Goal: Task Accomplishment & Management: Use online tool/utility

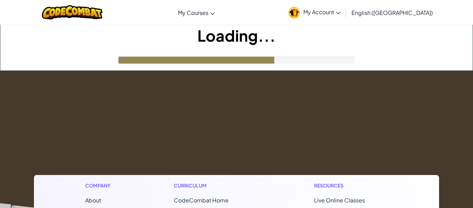
scroll to position [2, 0]
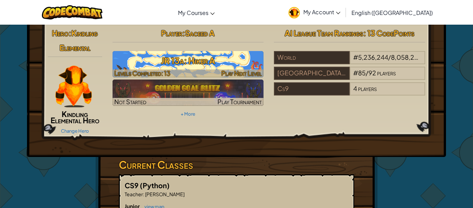
click at [222, 56] on h3 "JR 13a: Hiker A" at bounding box center [188, 61] width 151 height 16
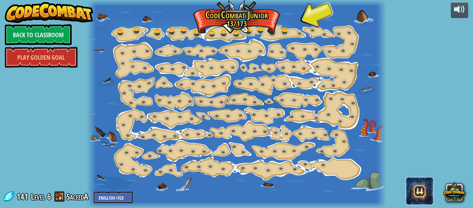
click at [415, 191] on span at bounding box center [420, 191] width 28 height 28
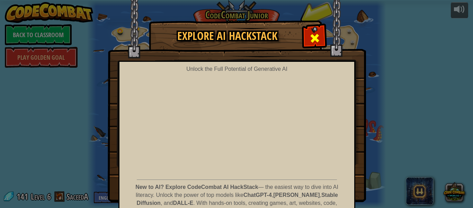
click at [311, 42] on span at bounding box center [315, 38] width 11 height 11
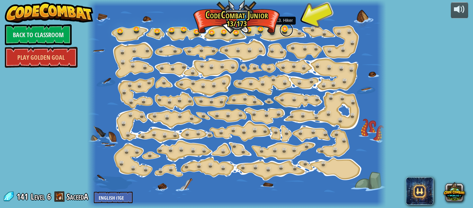
click at [284, 29] on link at bounding box center [287, 30] width 14 height 14
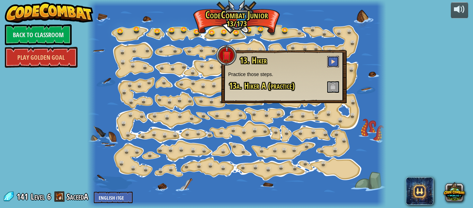
click at [334, 64] on button at bounding box center [334, 61] width 12 height 11
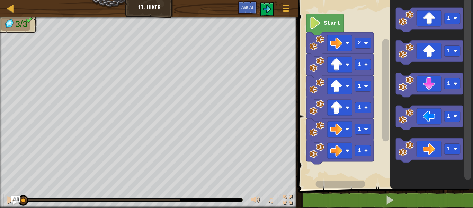
click at [334, 24] on text "Start" at bounding box center [332, 23] width 17 height 6
click at [336, 23] on text "Start" at bounding box center [332, 23] width 17 height 6
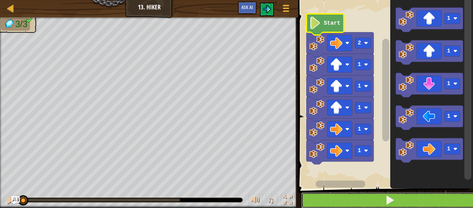
click at [362, 198] on button at bounding box center [390, 200] width 177 height 16
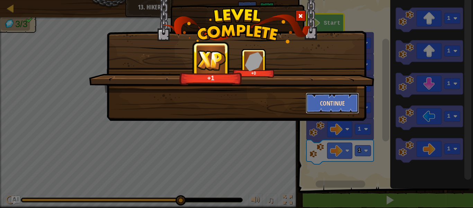
click at [330, 108] on button "Continue" at bounding box center [333, 103] width 54 height 21
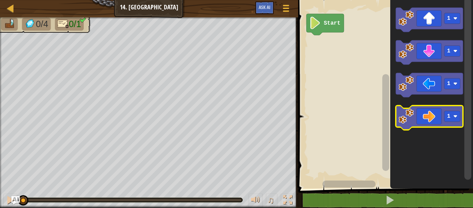
click at [430, 110] on icon "Blockly Workspace" at bounding box center [429, 117] width 67 height 24
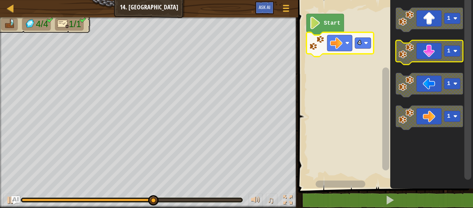
click at [446, 43] on icon "Blockly Workspace" at bounding box center [429, 52] width 67 height 24
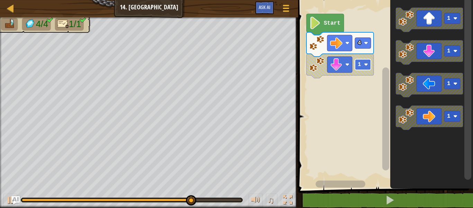
click at [365, 62] on rect "Blockly Workspace" at bounding box center [363, 64] width 16 height 11
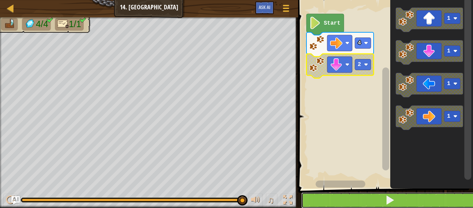
click at [375, 201] on button at bounding box center [390, 200] width 177 height 16
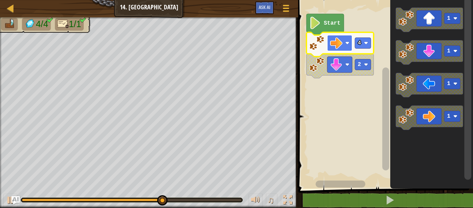
click at [340, 44] on image "Blockly Workspace" at bounding box center [336, 43] width 12 height 12
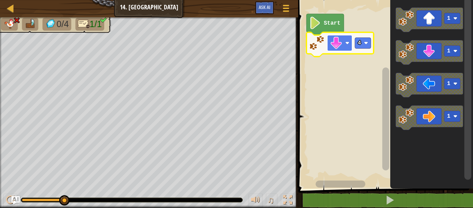
click at [336, 48] on image "Blockly Workspace" at bounding box center [336, 43] width 12 height 12
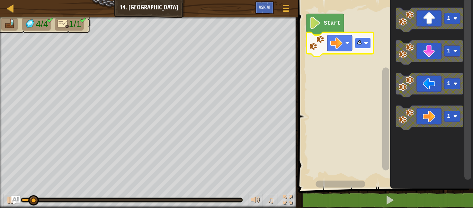
click at [366, 44] on image "Blockly Workspace" at bounding box center [366, 43] width 4 height 4
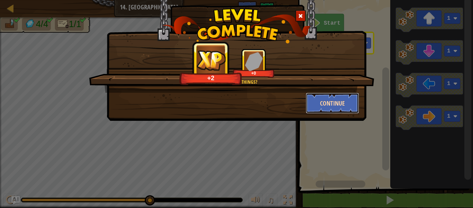
click at [339, 104] on button "Continue" at bounding box center [333, 103] width 54 height 21
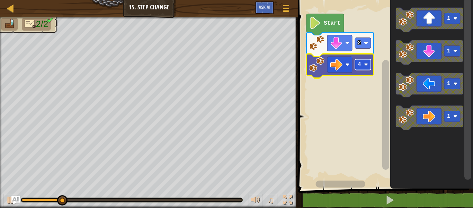
click at [364, 66] on rect "Blockly Workspace" at bounding box center [363, 64] width 16 height 11
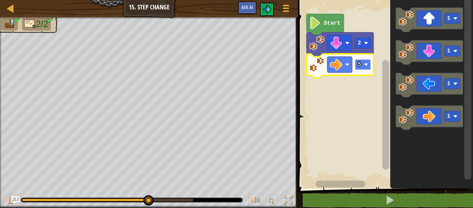
click at [357, 67] on rect "Blockly Workspace" at bounding box center [363, 64] width 16 height 11
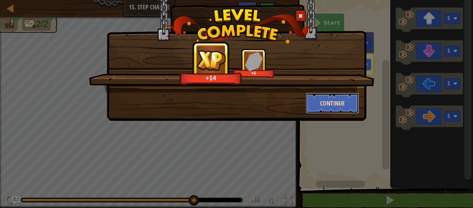
click at [327, 99] on button "Continue" at bounding box center [333, 103] width 54 height 21
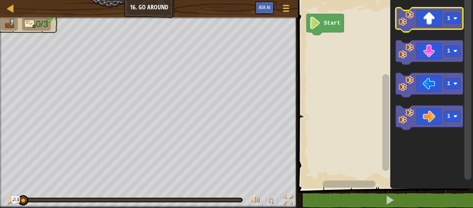
click at [438, 19] on icon "Blockly Workspace" at bounding box center [429, 20] width 67 height 24
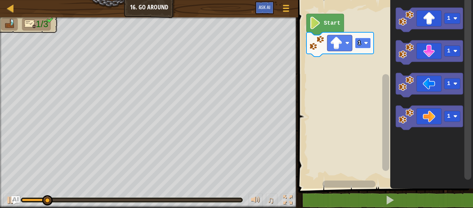
click at [365, 46] on rect "Blockly Workspace" at bounding box center [363, 43] width 16 height 11
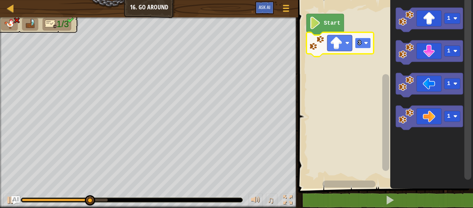
click at [362, 41] on rect "Blockly Workspace" at bounding box center [363, 43] width 16 height 11
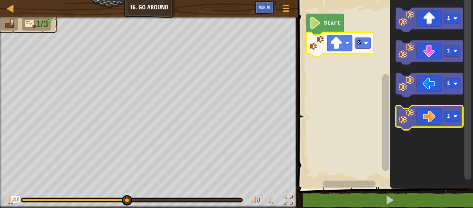
click at [432, 113] on icon "Blockly Workspace" at bounding box center [429, 117] width 67 height 24
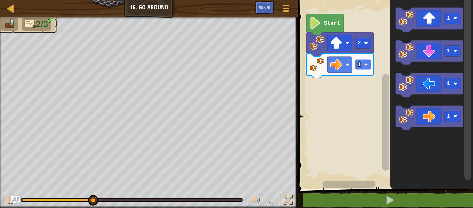
click at [364, 69] on rect "Blockly Workspace" at bounding box center [363, 64] width 16 height 11
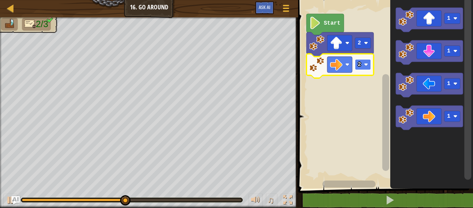
click at [357, 67] on rect "Blockly Workspace" at bounding box center [363, 64] width 16 height 11
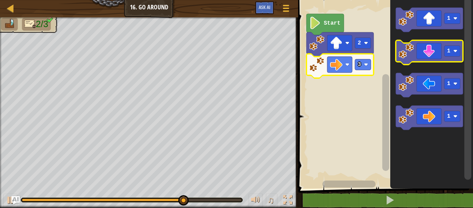
click at [433, 50] on icon "Blockly Workspace" at bounding box center [429, 52] width 67 height 24
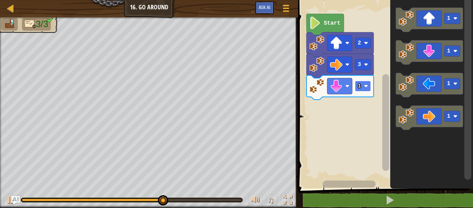
click at [366, 86] on image "Blockly Workspace" at bounding box center [366, 86] width 4 height 4
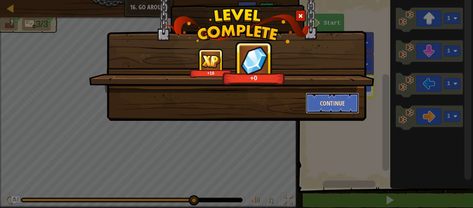
click at [343, 104] on button "Continue" at bounding box center [333, 103] width 54 height 21
